Goal: Information Seeking & Learning: Understand process/instructions

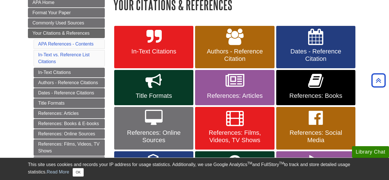
scroll to position [91, 0]
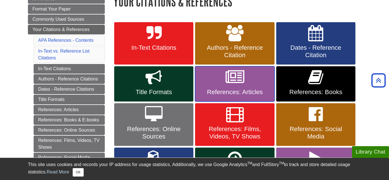
click at [236, 92] on span "References: Articles" at bounding box center [234, 92] width 71 height 7
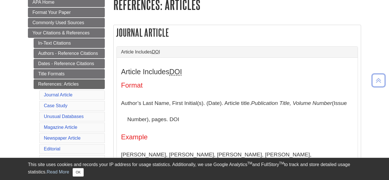
scroll to position [92, 0]
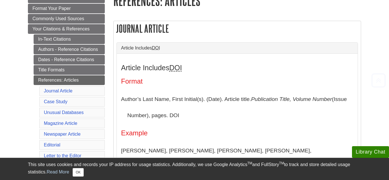
scroll to position [92, 0]
